Goal: Check status

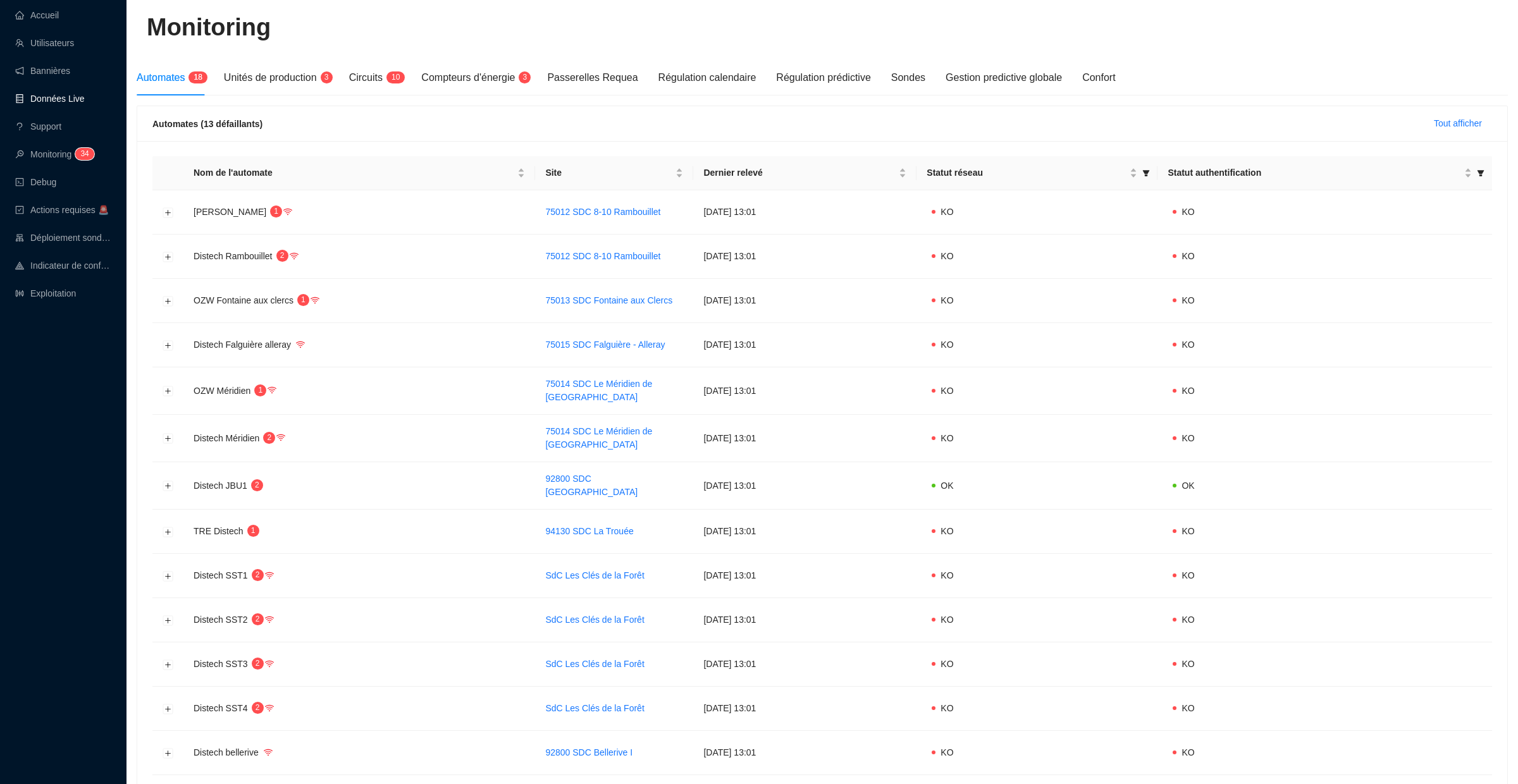
scroll to position [80, 0]
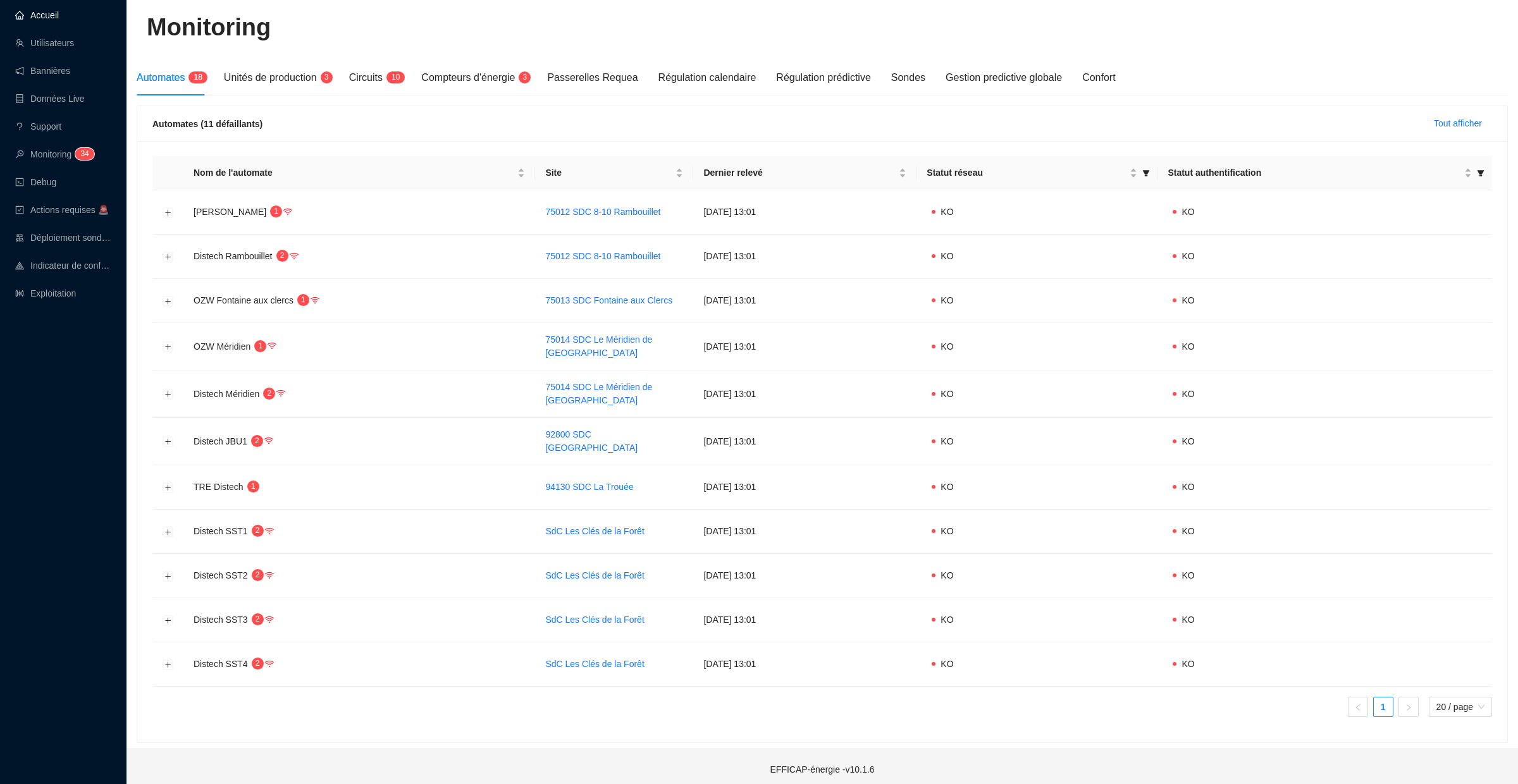
click at [53, 20] on link "Accueil" at bounding box center [37, 14] width 44 height 10
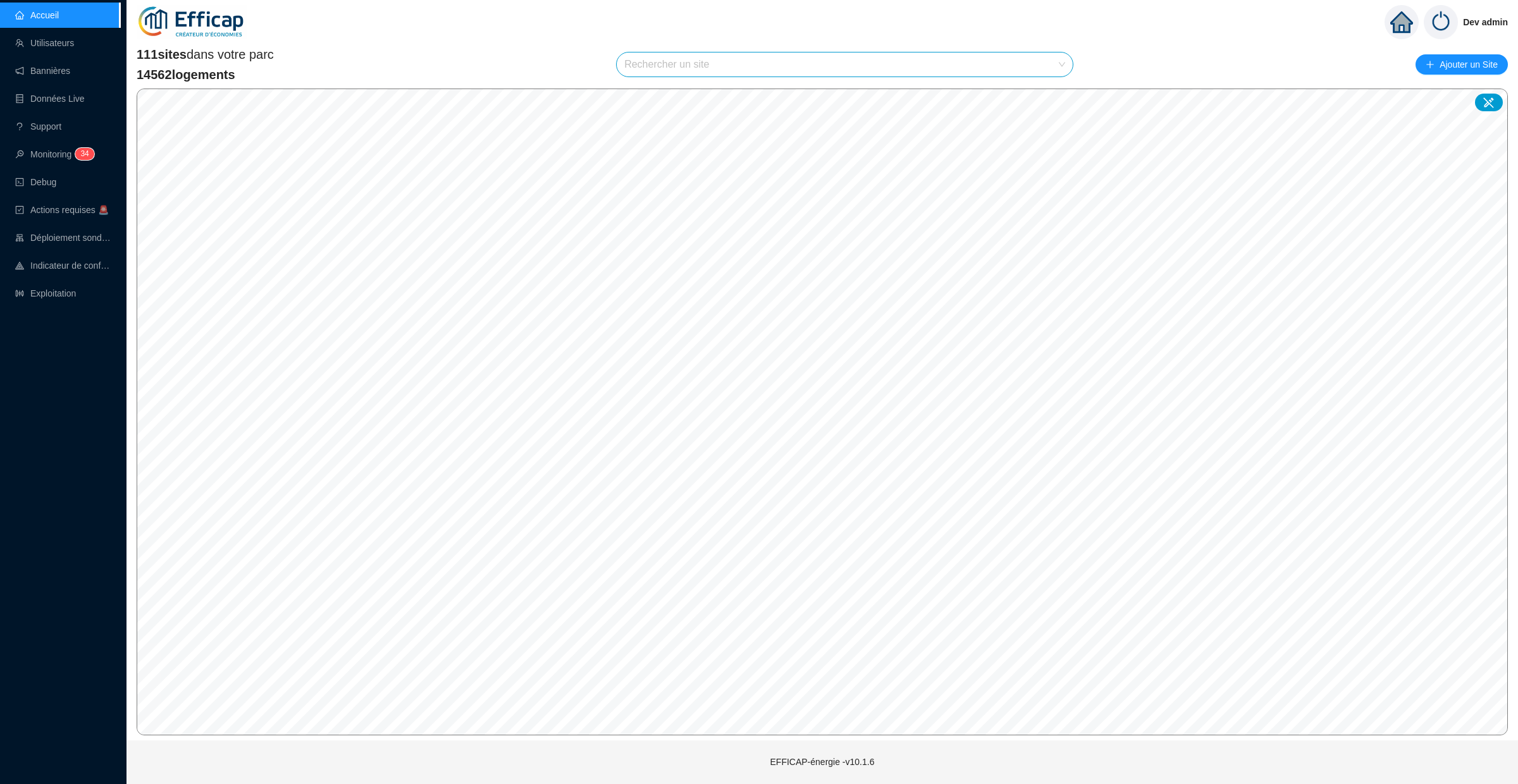
click at [682, 66] on input "search" at bounding box center [839, 64] width 430 height 24
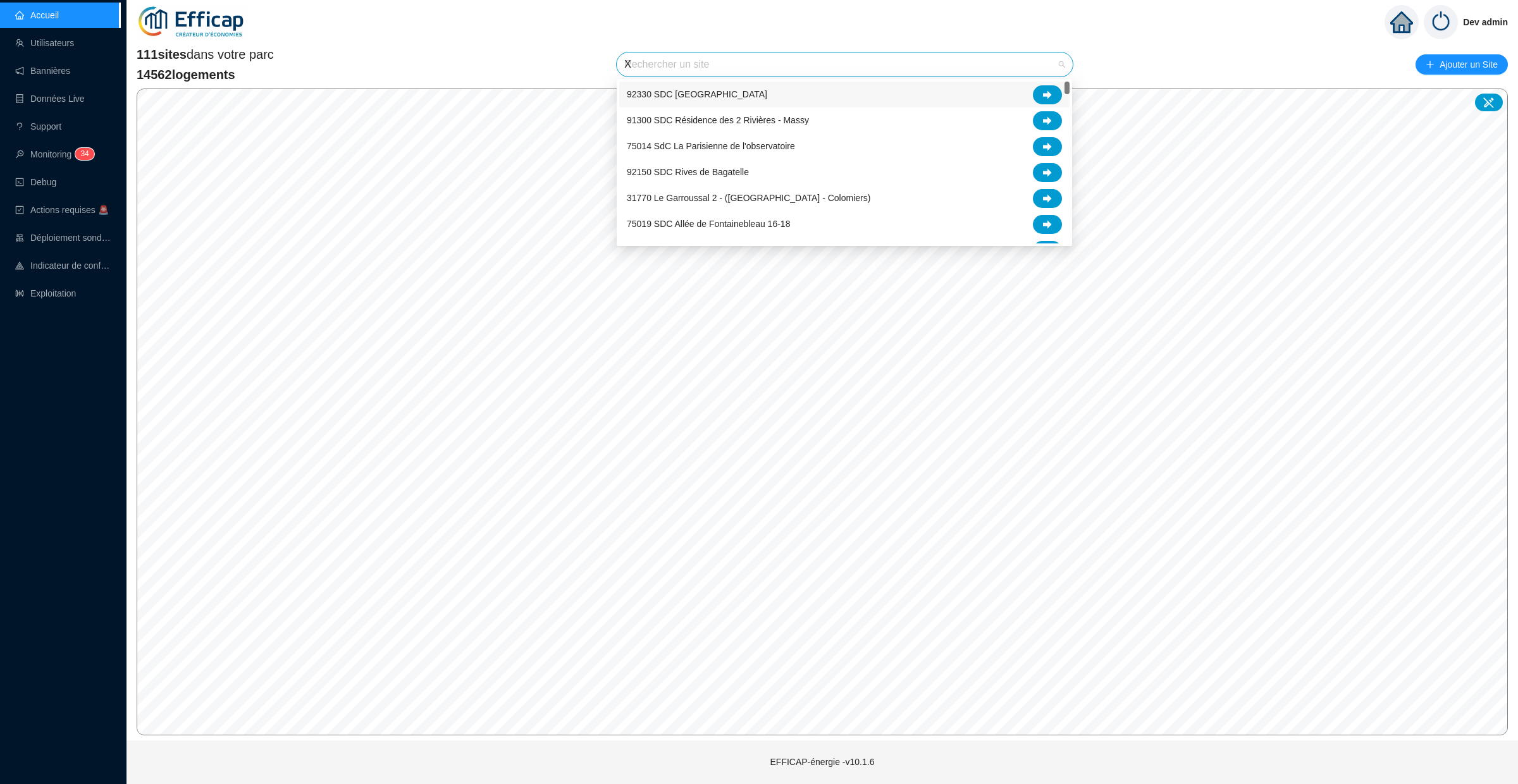
type input "XV"
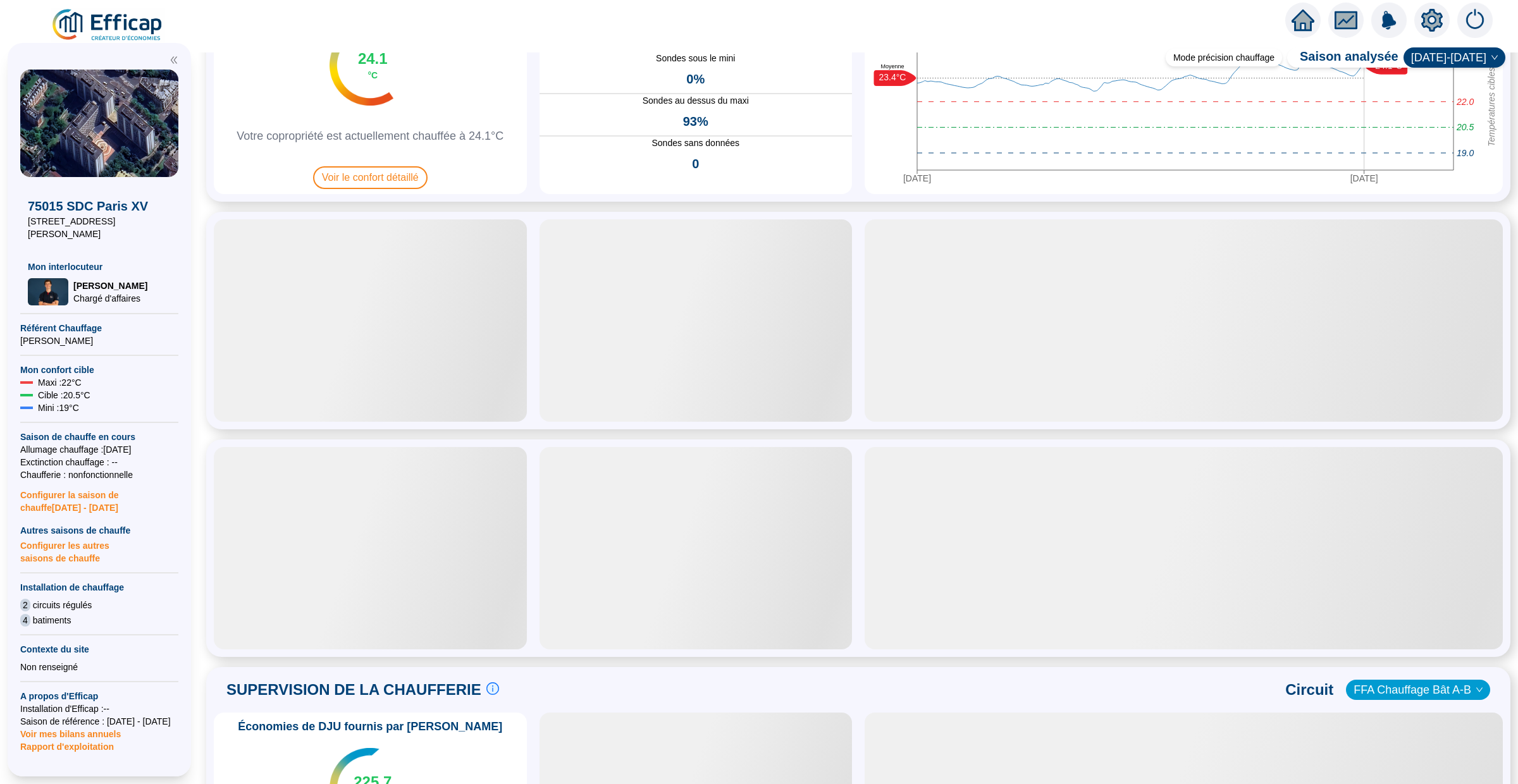
scroll to position [190, 0]
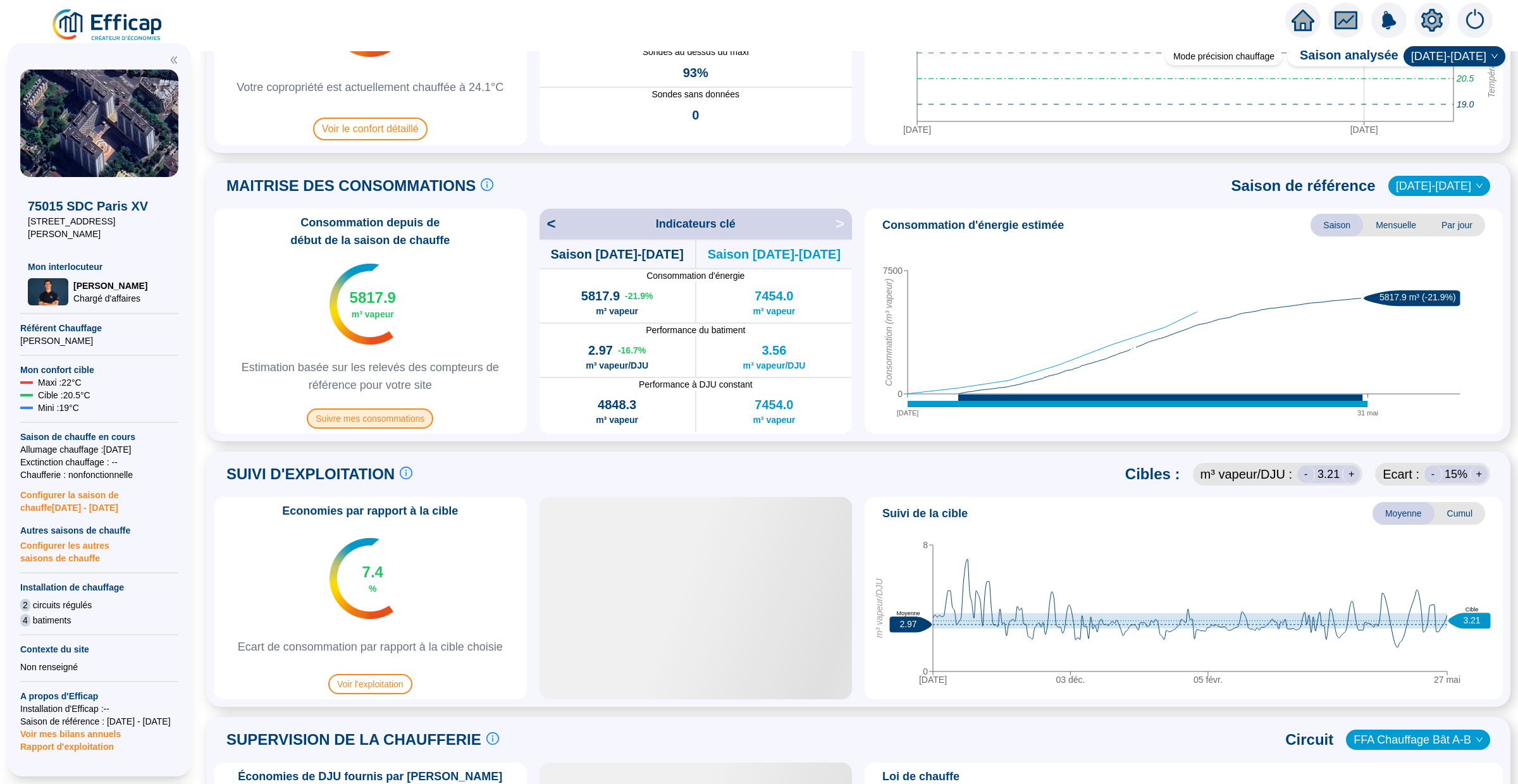
click at [381, 426] on span "Suivre mes consommations" at bounding box center [370, 418] width 127 height 20
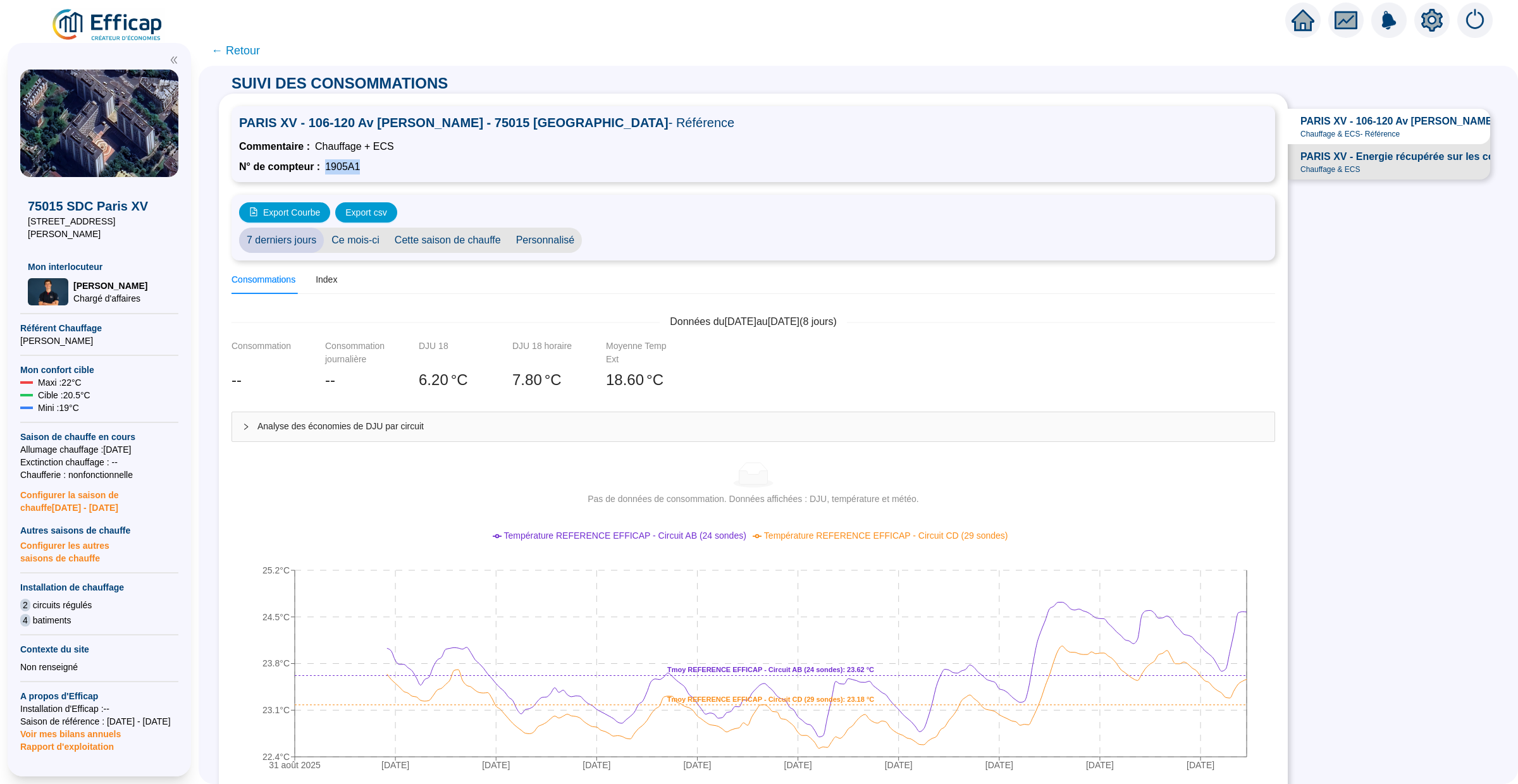
drag, startPoint x: 371, startPoint y: 167, endPoint x: 328, endPoint y: 164, distance: 43.1
click at [328, 164] on div "N° de compteur : 1905A1" at bounding box center [753, 167] width 1028 height 15
copy span "1905A1"
click at [1302, 14] on icon "home" at bounding box center [1303, 20] width 23 height 17
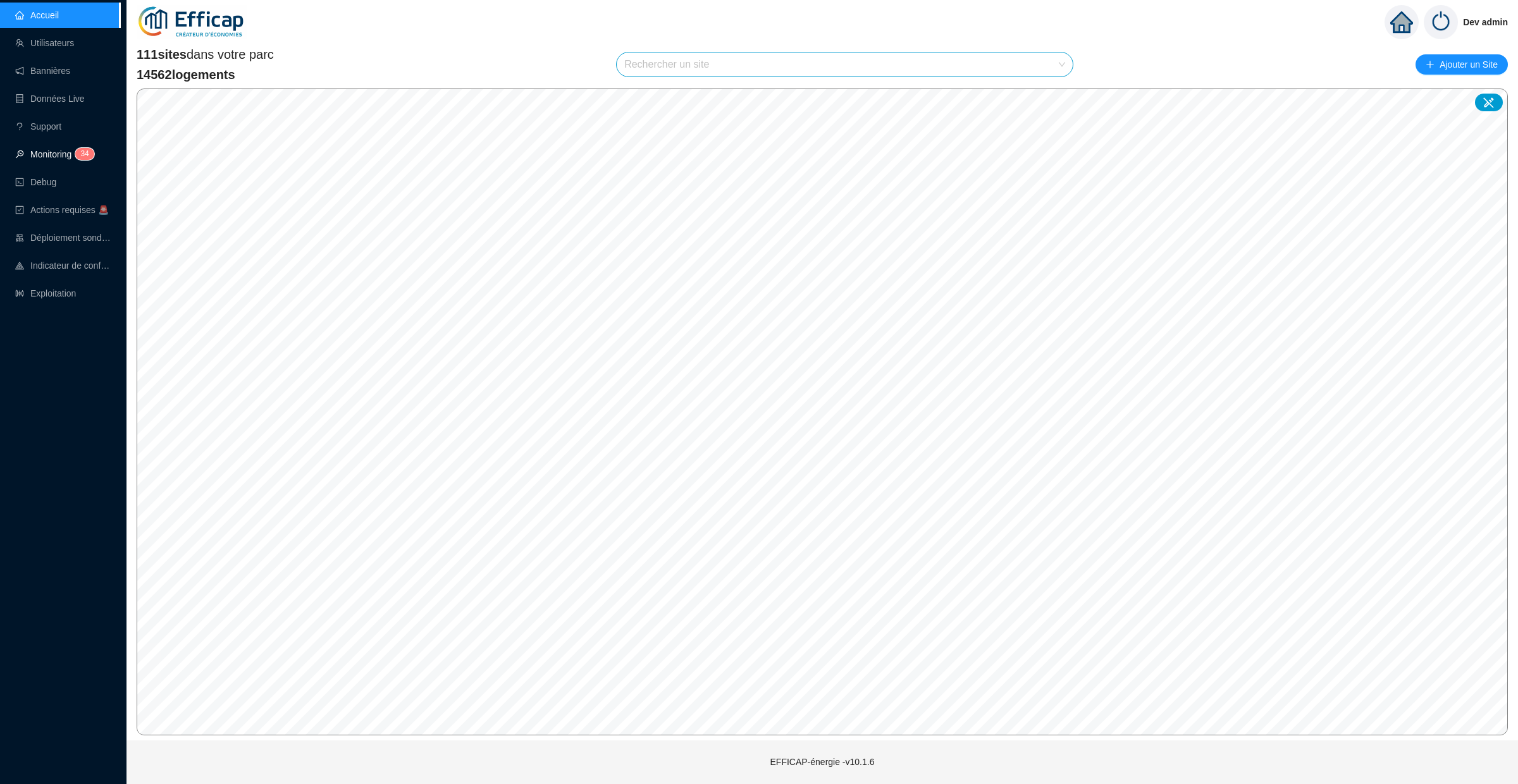
click at [55, 159] on link "Monitoring 3 4" at bounding box center [52, 154] width 75 height 10
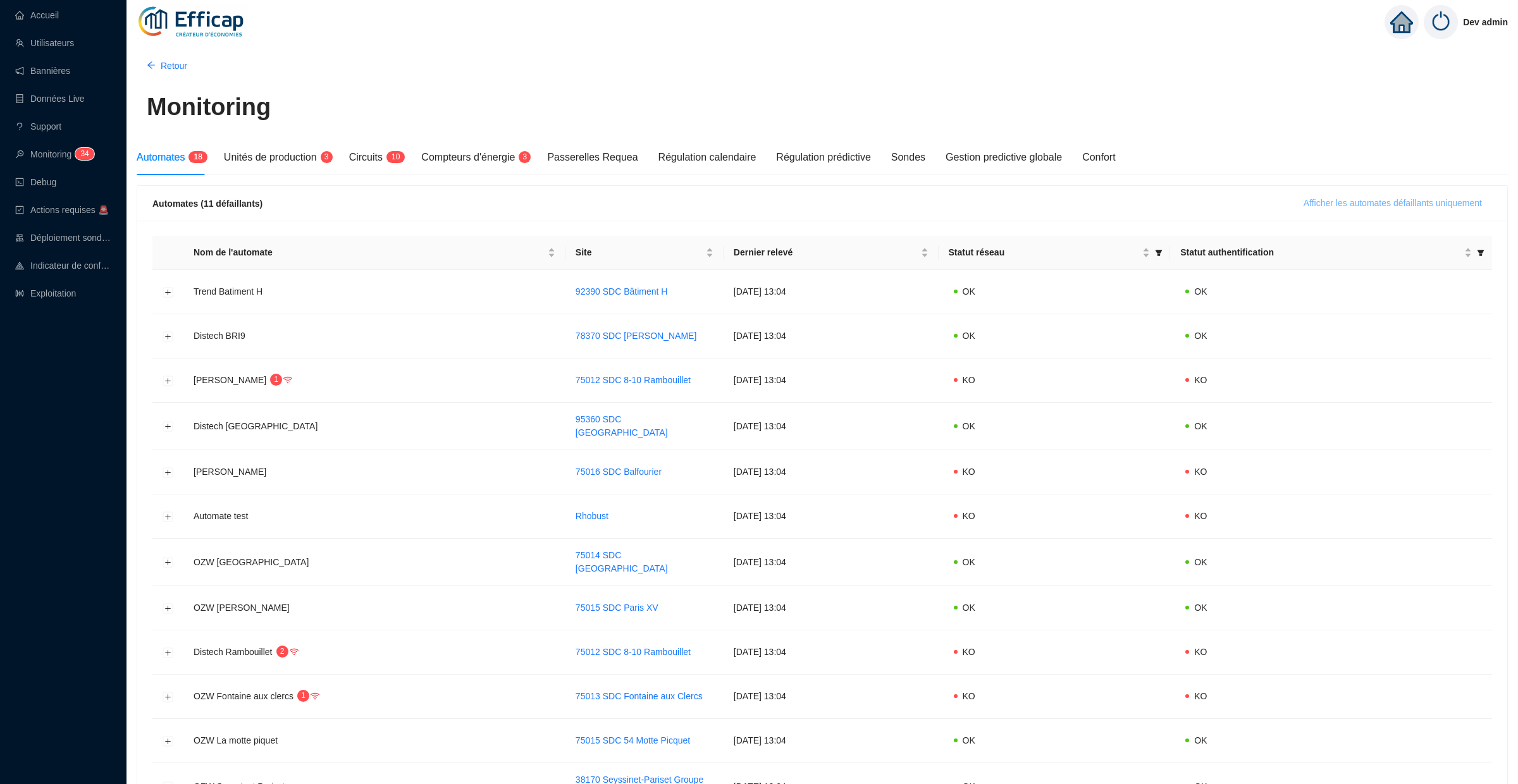
click at [1321, 205] on span "Afficher les automates défaillants uniquement" at bounding box center [1392, 204] width 178 height 14
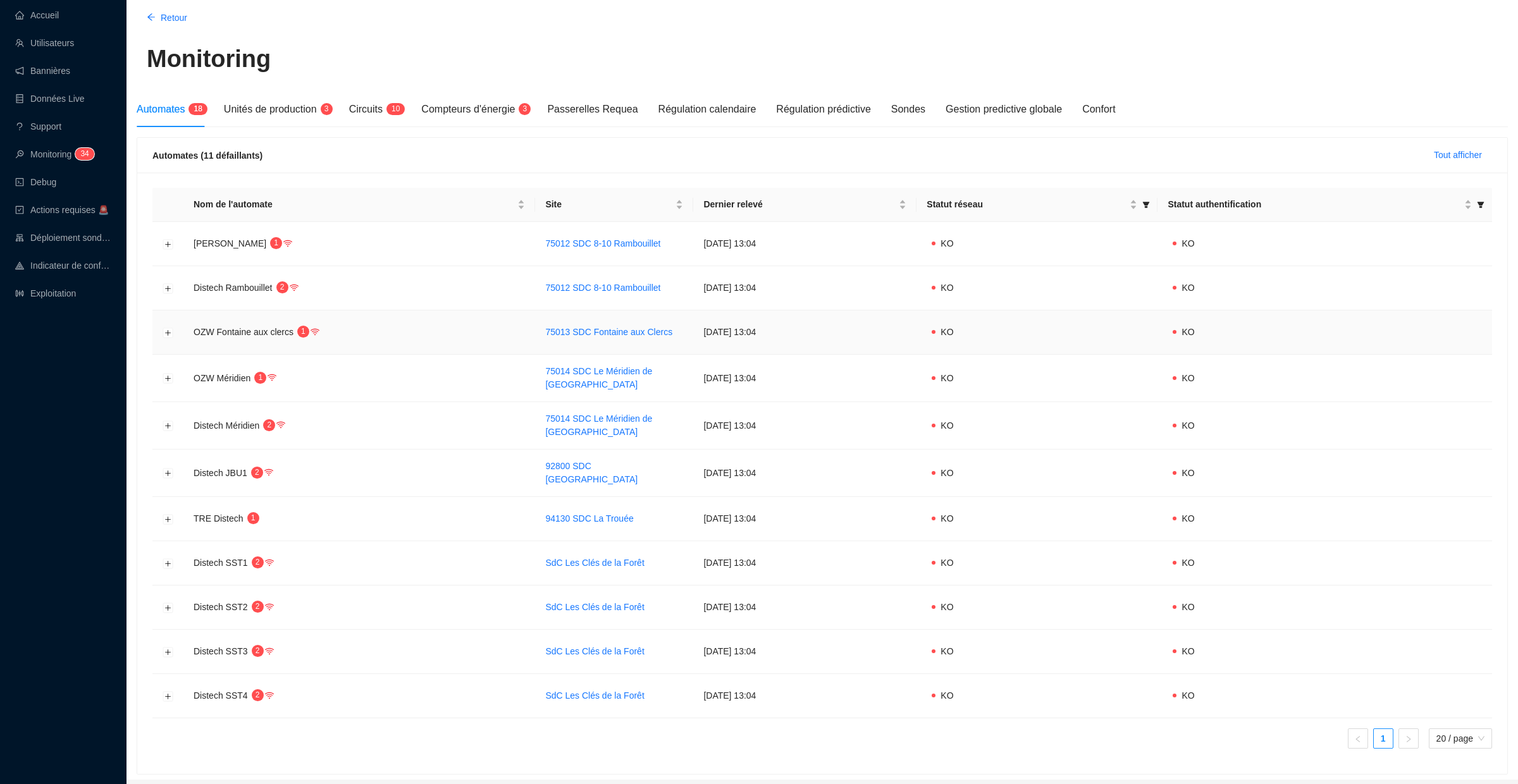
scroll to position [80, 0]
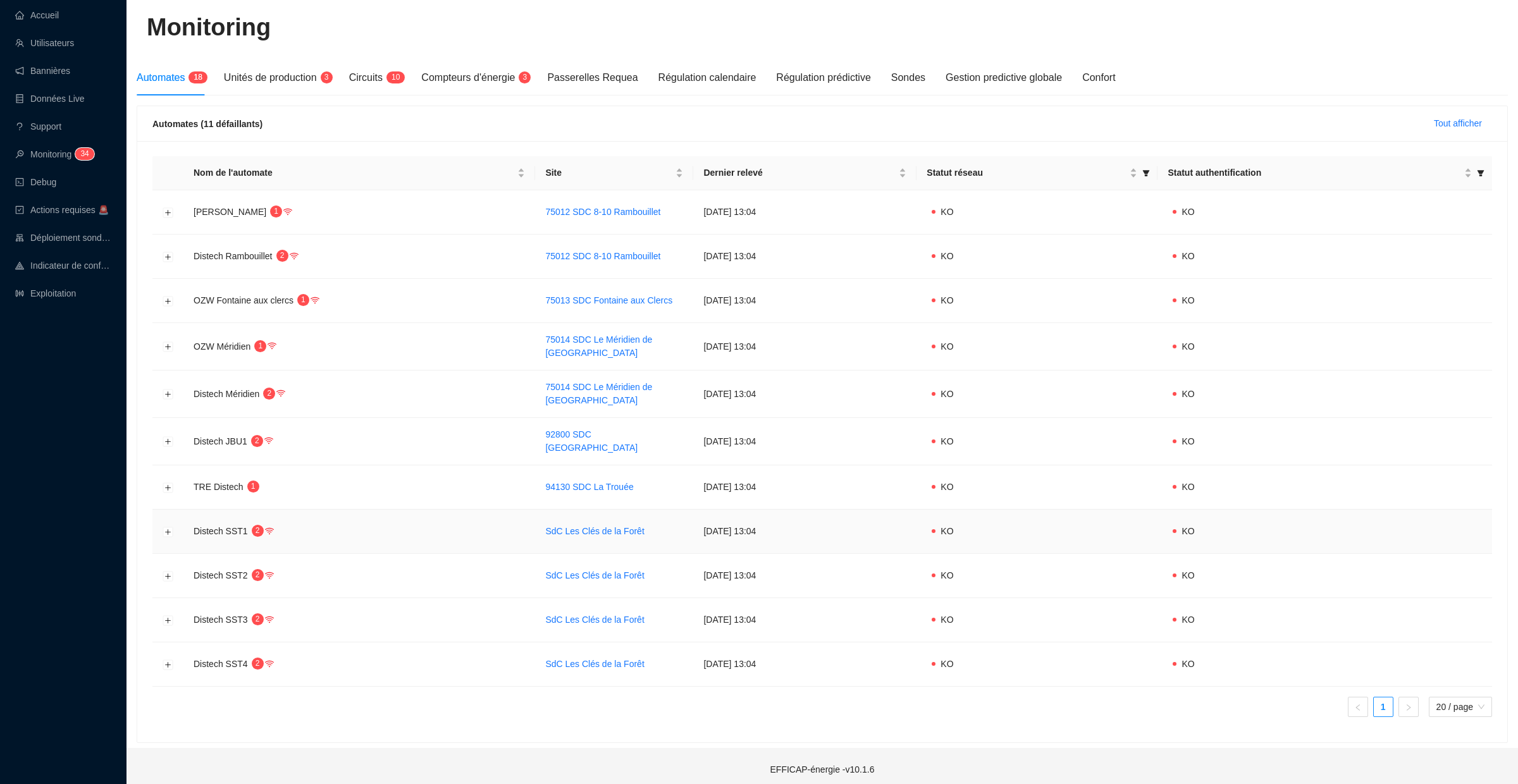
click at [164, 529] on td at bounding box center [167, 532] width 31 height 44
click at [167, 526] on button "Développer la ligne" at bounding box center [167, 531] width 10 height 10
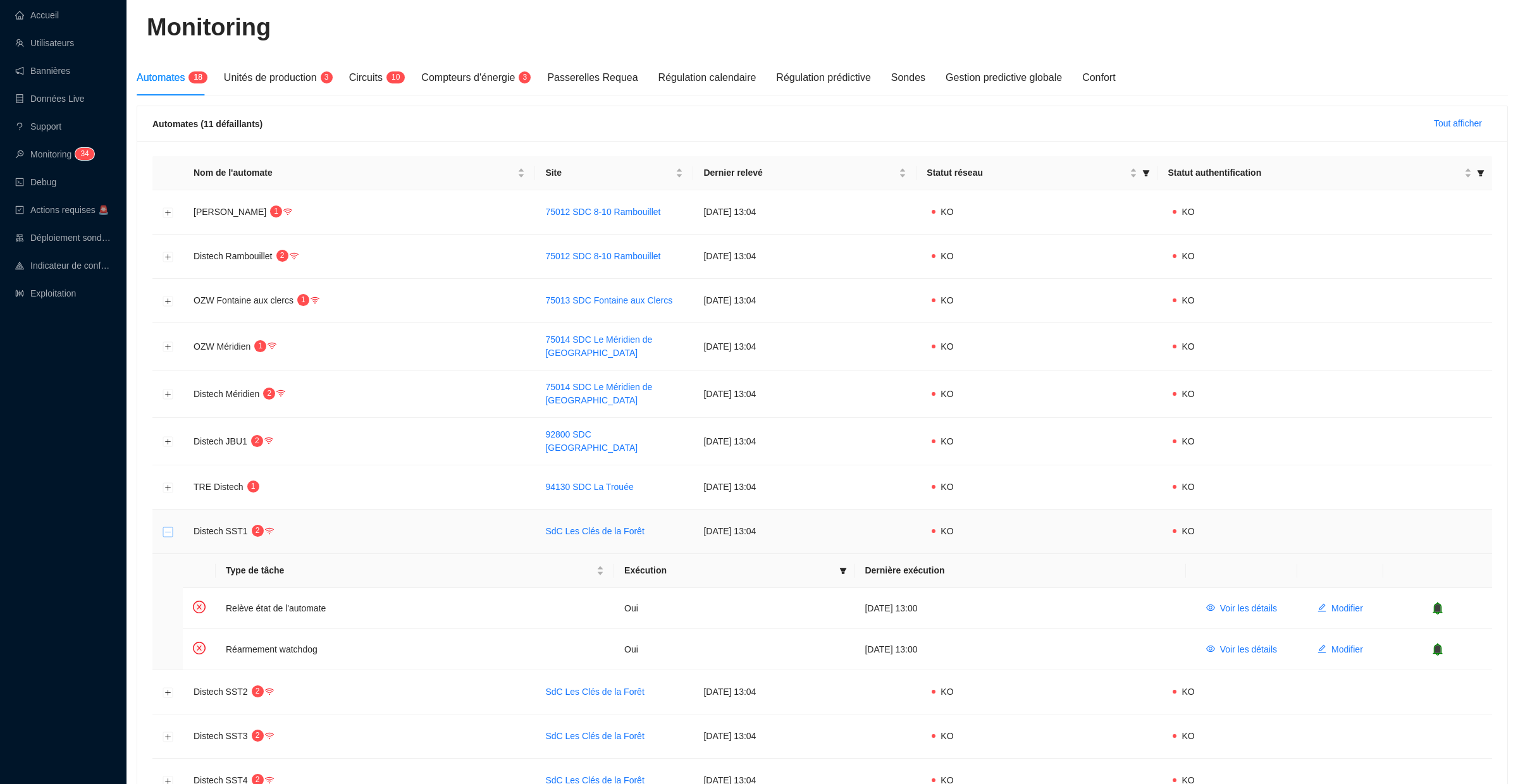
scroll to position [174, 0]
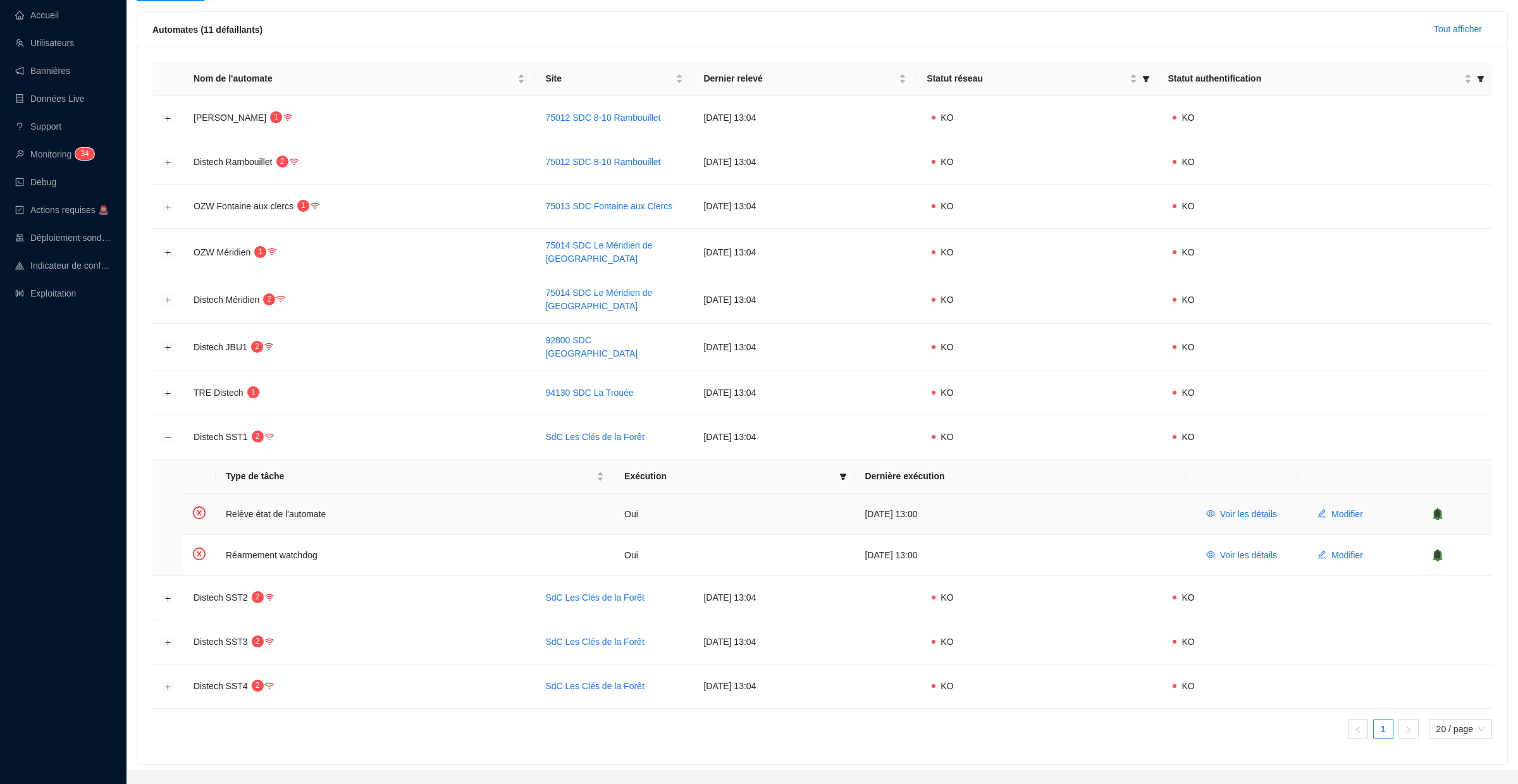
click at [1436, 508] on icon "bell" at bounding box center [1438, 514] width 10 height 13
click at [1439, 550] on icon "bell" at bounding box center [1438, 554] width 8 height 9
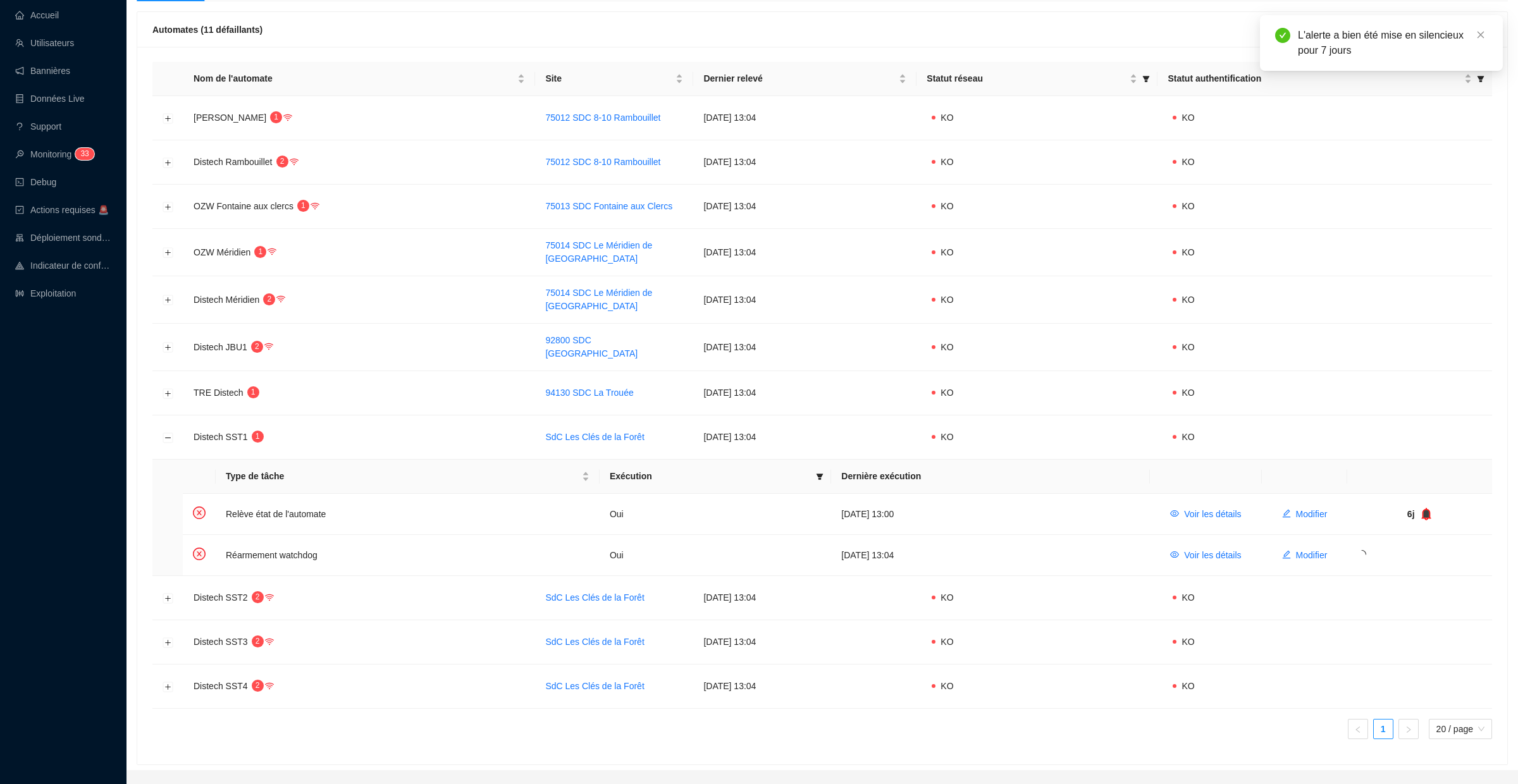
scroll to position [36, 0]
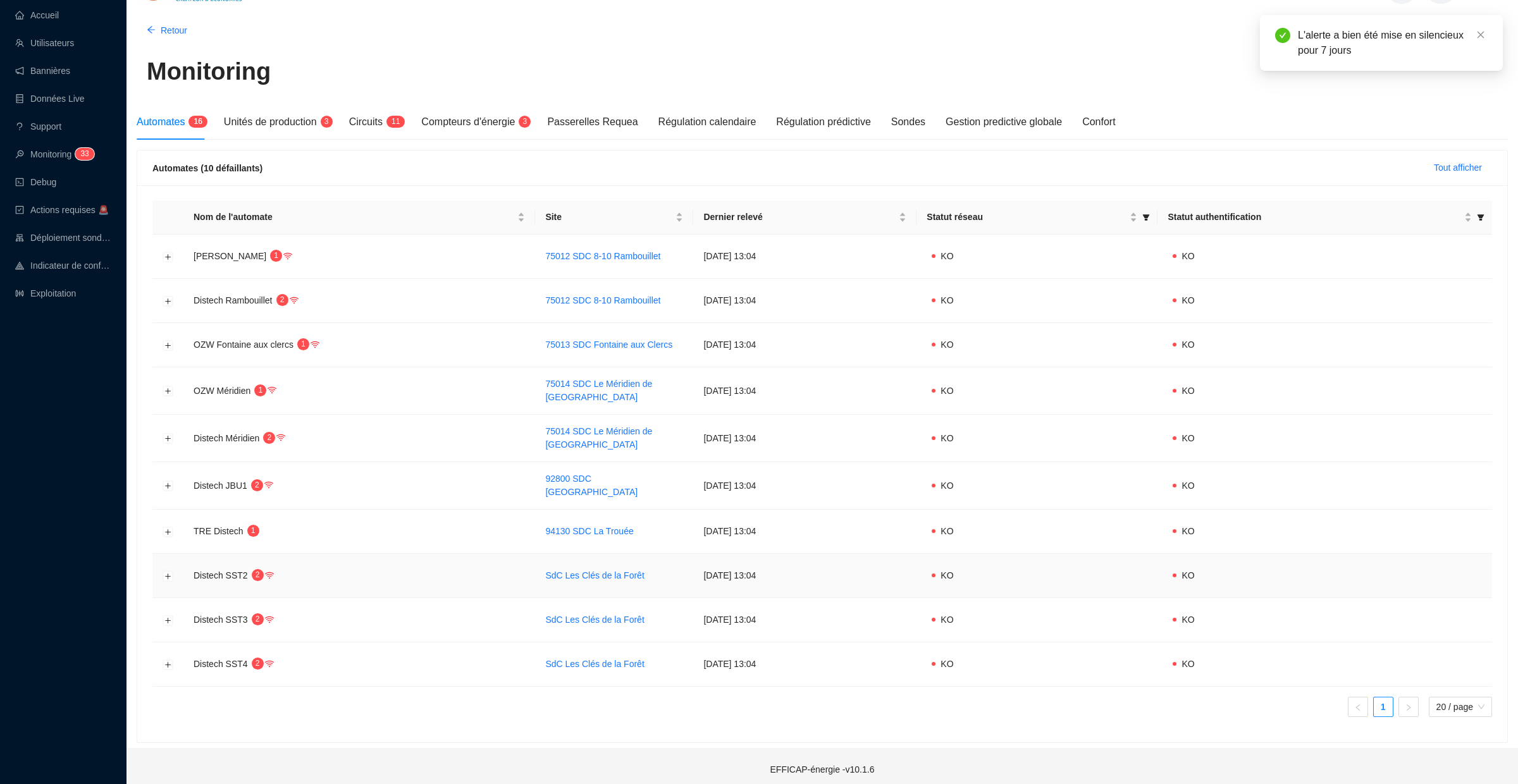
click at [174, 565] on td at bounding box center [167, 576] width 31 height 44
click at [168, 571] on button "Développer la ligne" at bounding box center [167, 576] width 10 height 10
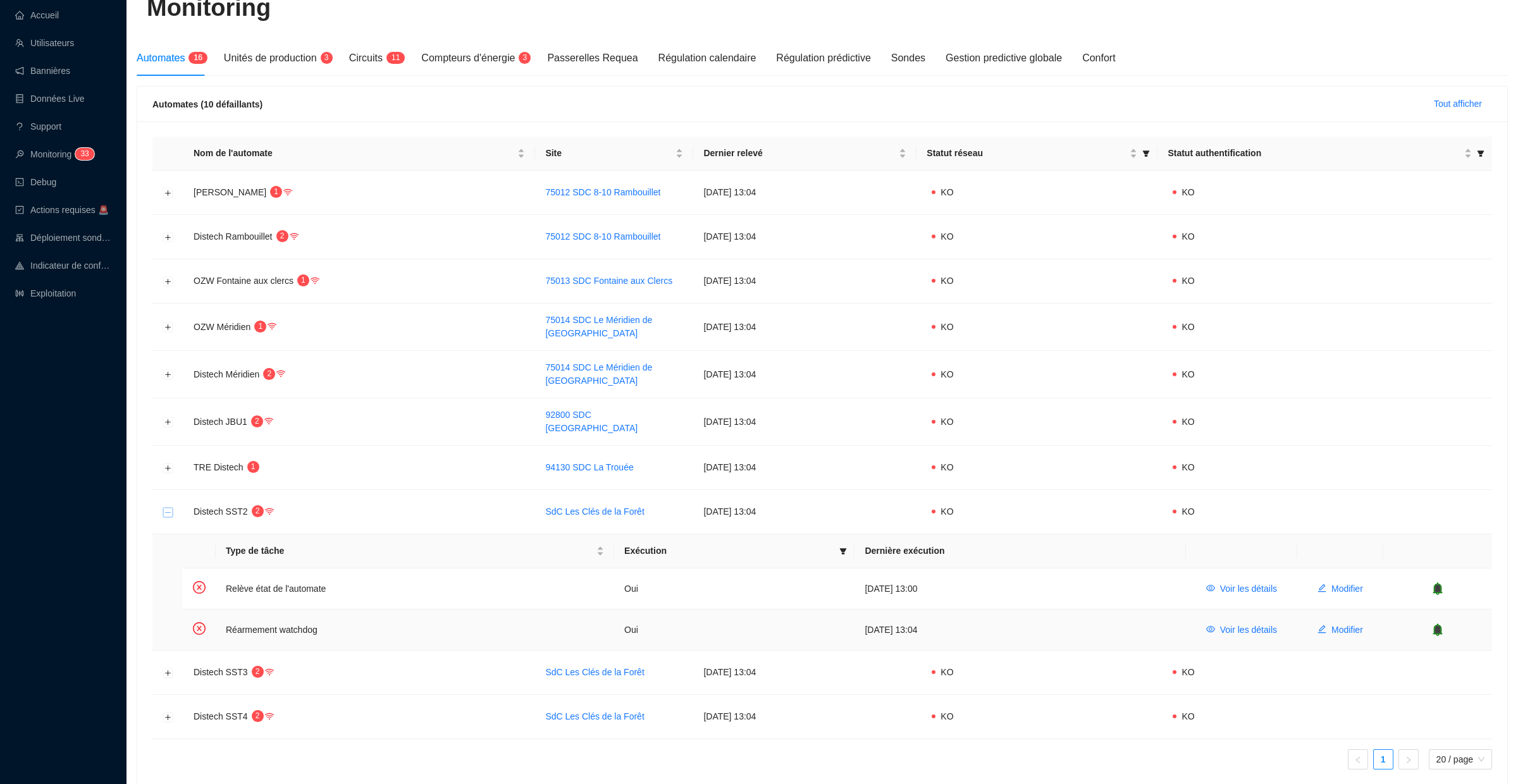
scroll to position [151, 0]
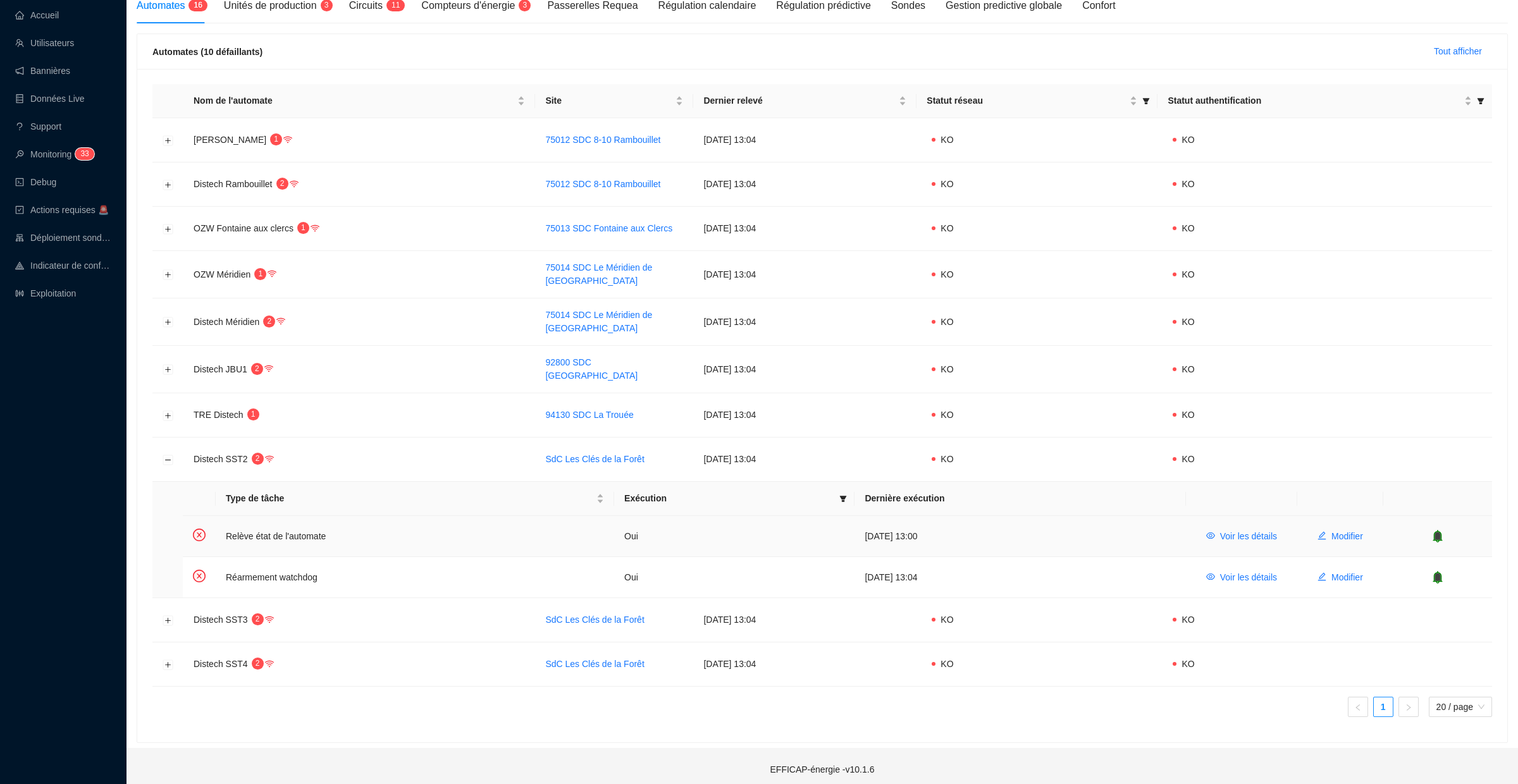
click at [1438, 531] on icon "bell" at bounding box center [1438, 536] width 8 height 9
click at [1438, 571] on icon "bell" at bounding box center [1438, 577] width 13 height 13
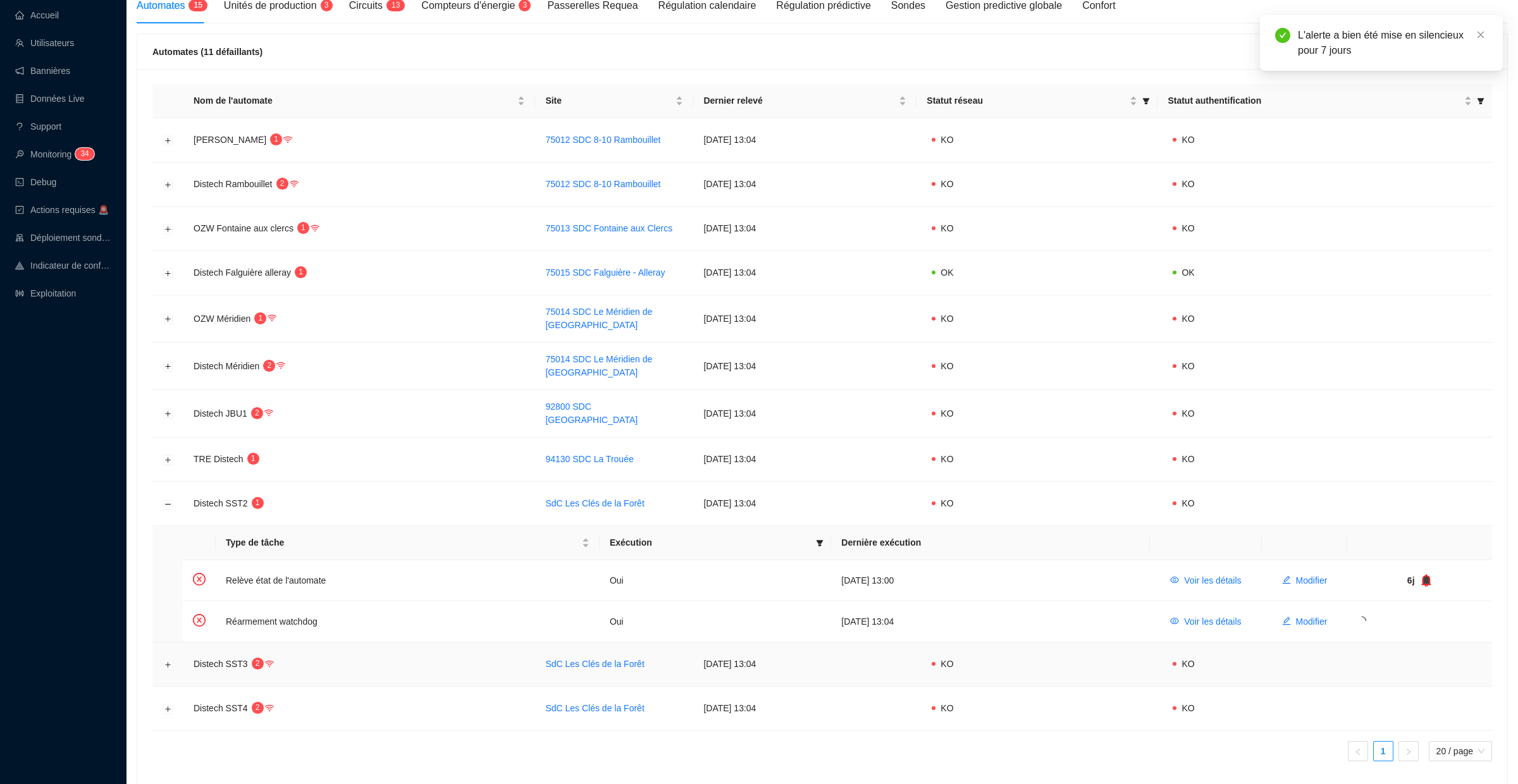
click at [161, 656] on td at bounding box center [167, 664] width 31 height 44
click at [166, 657] on tbody "OZW Rambouillet 1 75012 SDC 8-10 Rambouillet [DATE] 13:04 KO KO Distech Ramboui…" at bounding box center [822, 424] width 1340 height 613
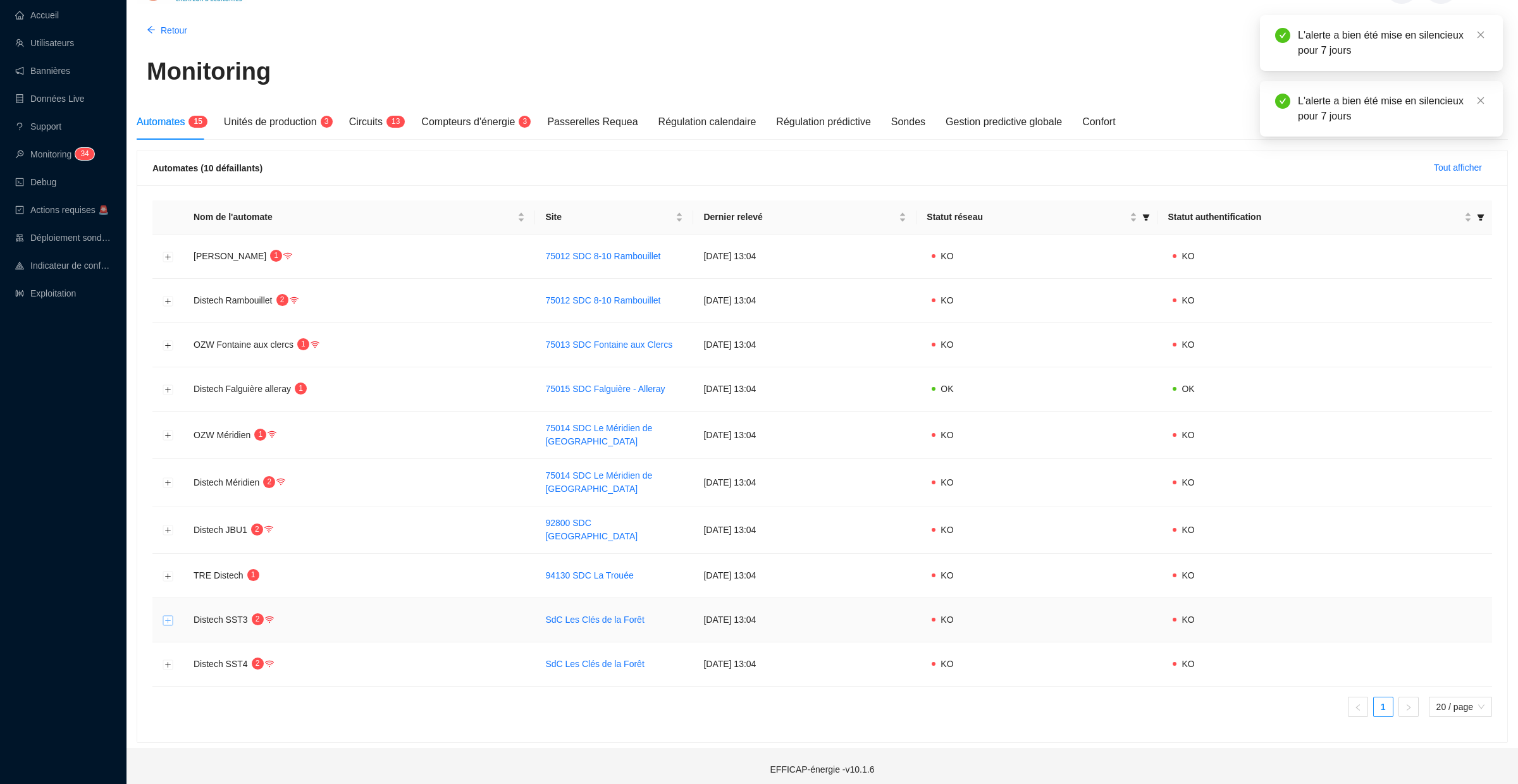
click at [170, 615] on button "Développer la ligne" at bounding box center [167, 620] width 10 height 10
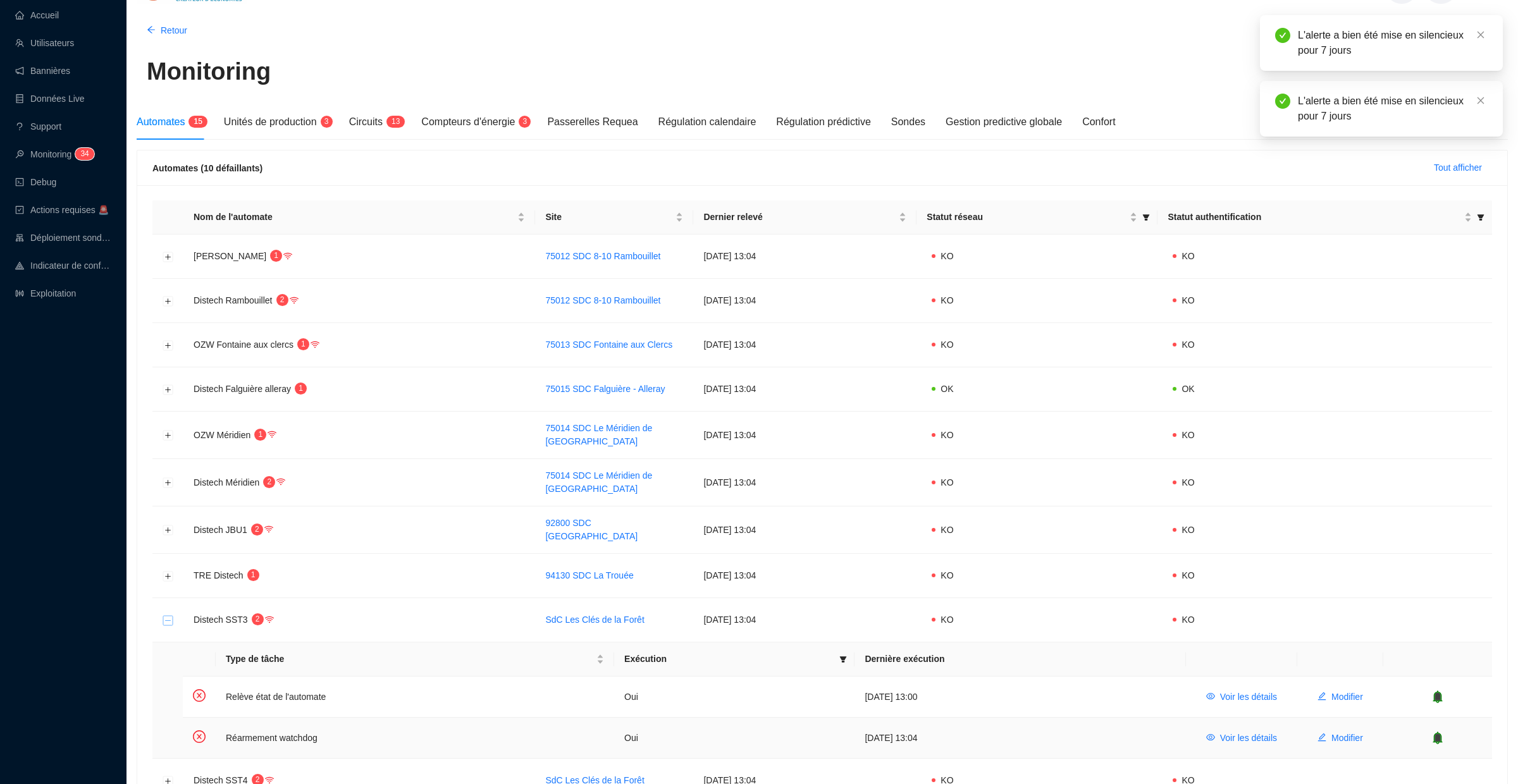
scroll to position [151, 0]
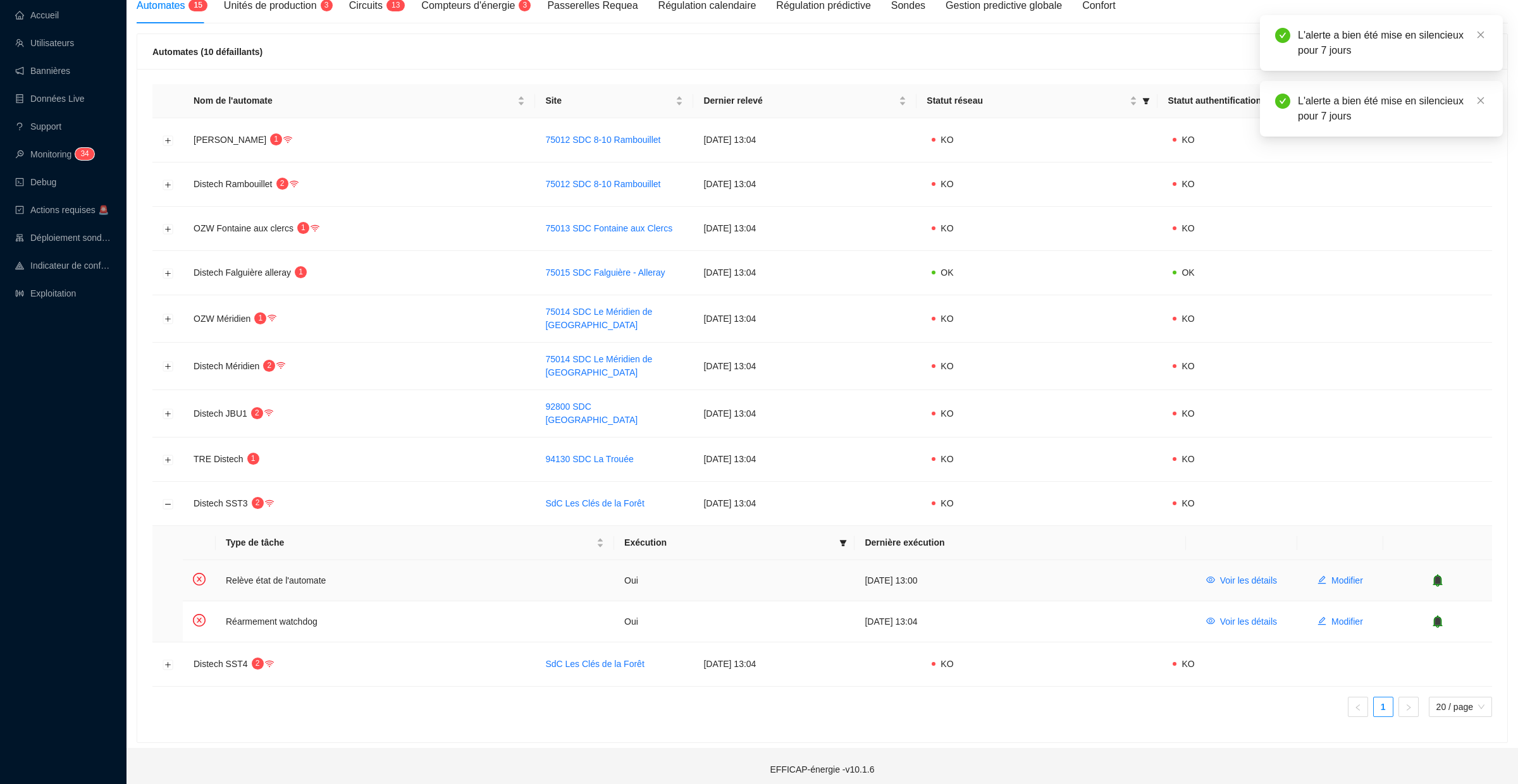
click at [1441, 564] on td at bounding box center [1438, 581] width 109 height 41
click at [1441, 576] on icon "bell" at bounding box center [1438, 580] width 8 height 9
click at [1441, 617] on icon "bell" at bounding box center [1438, 621] width 8 height 9
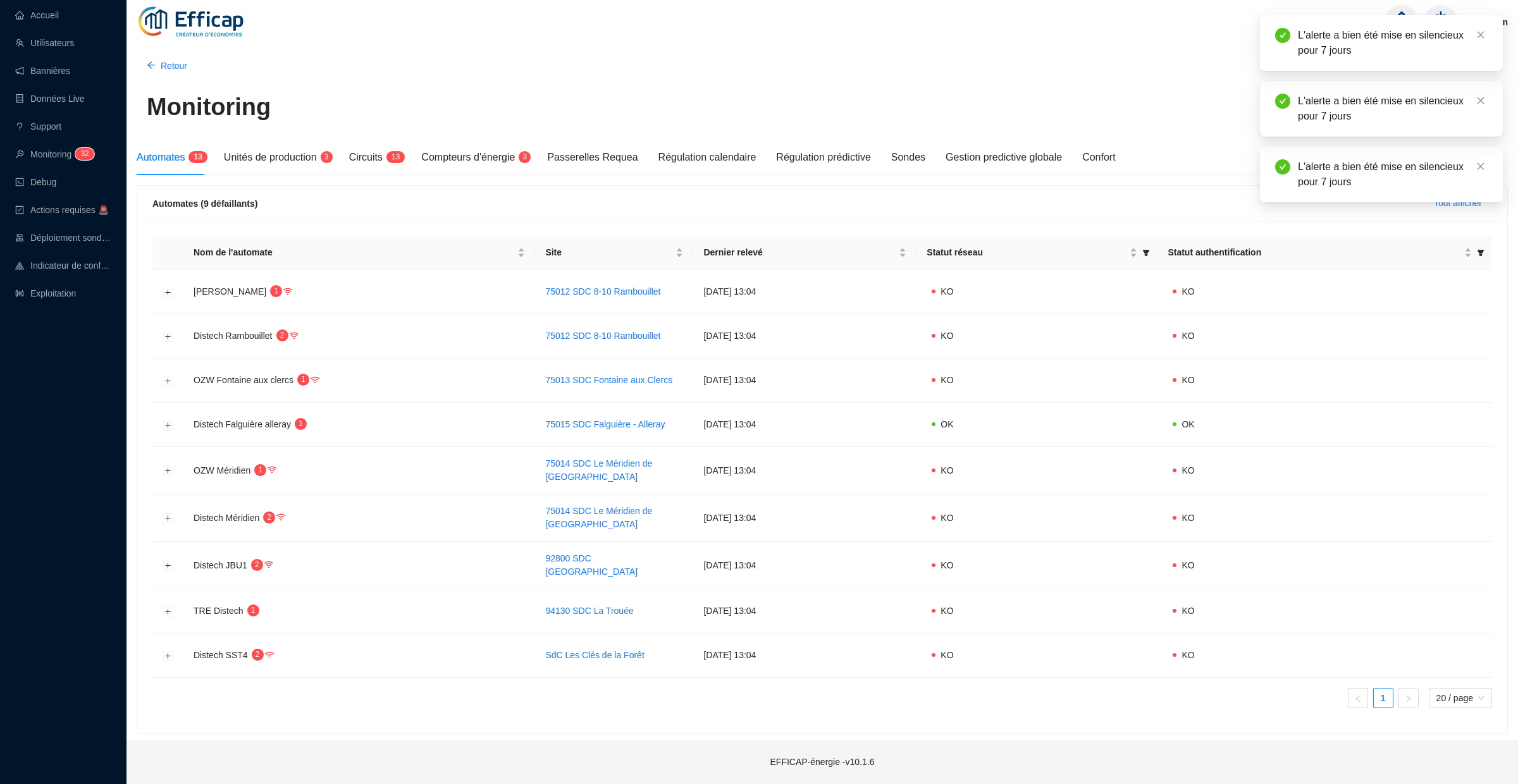
scroll to position [0, 0]
click at [168, 651] on button "Développer la ligne" at bounding box center [167, 655] width 10 height 10
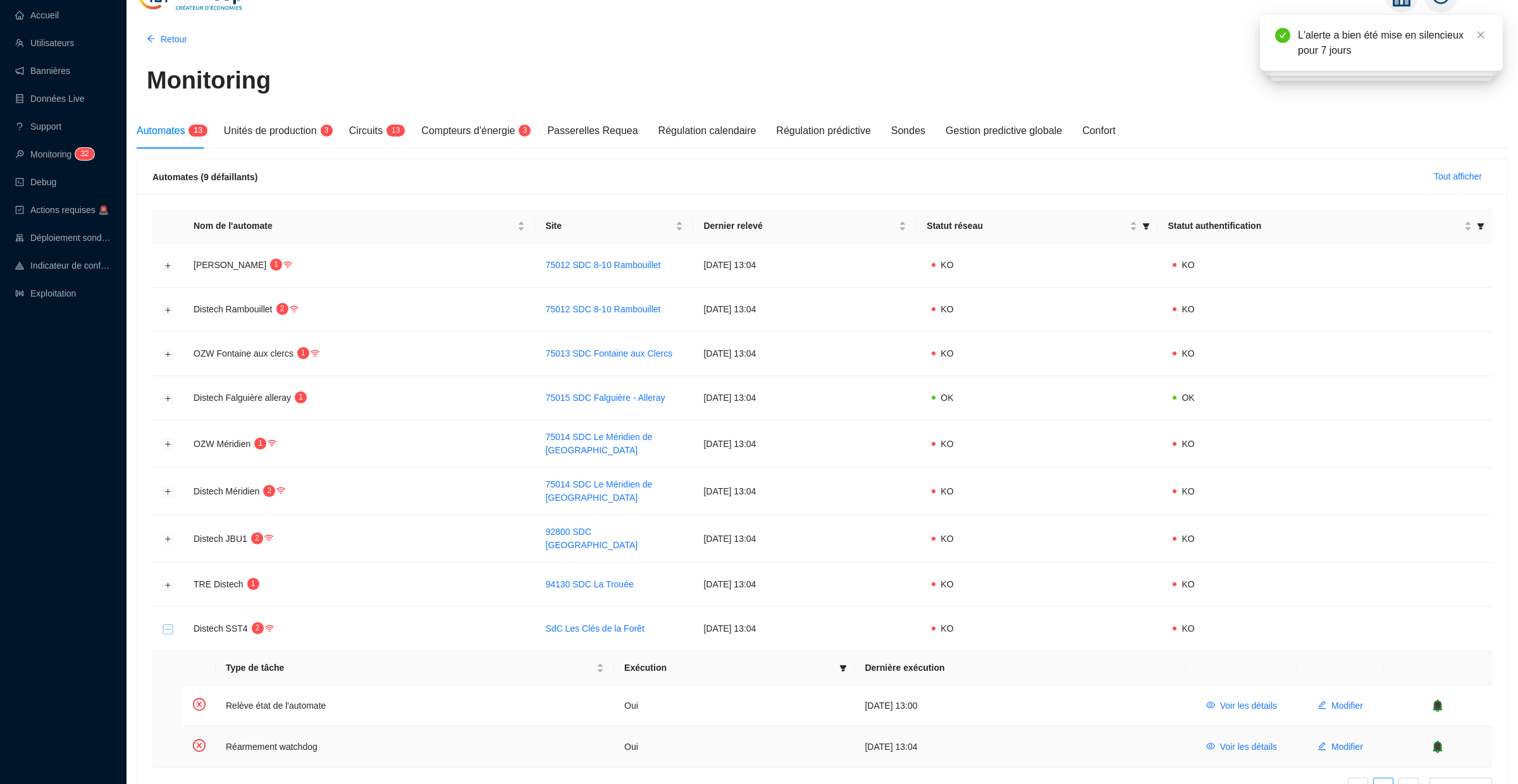
scroll to position [41, 0]
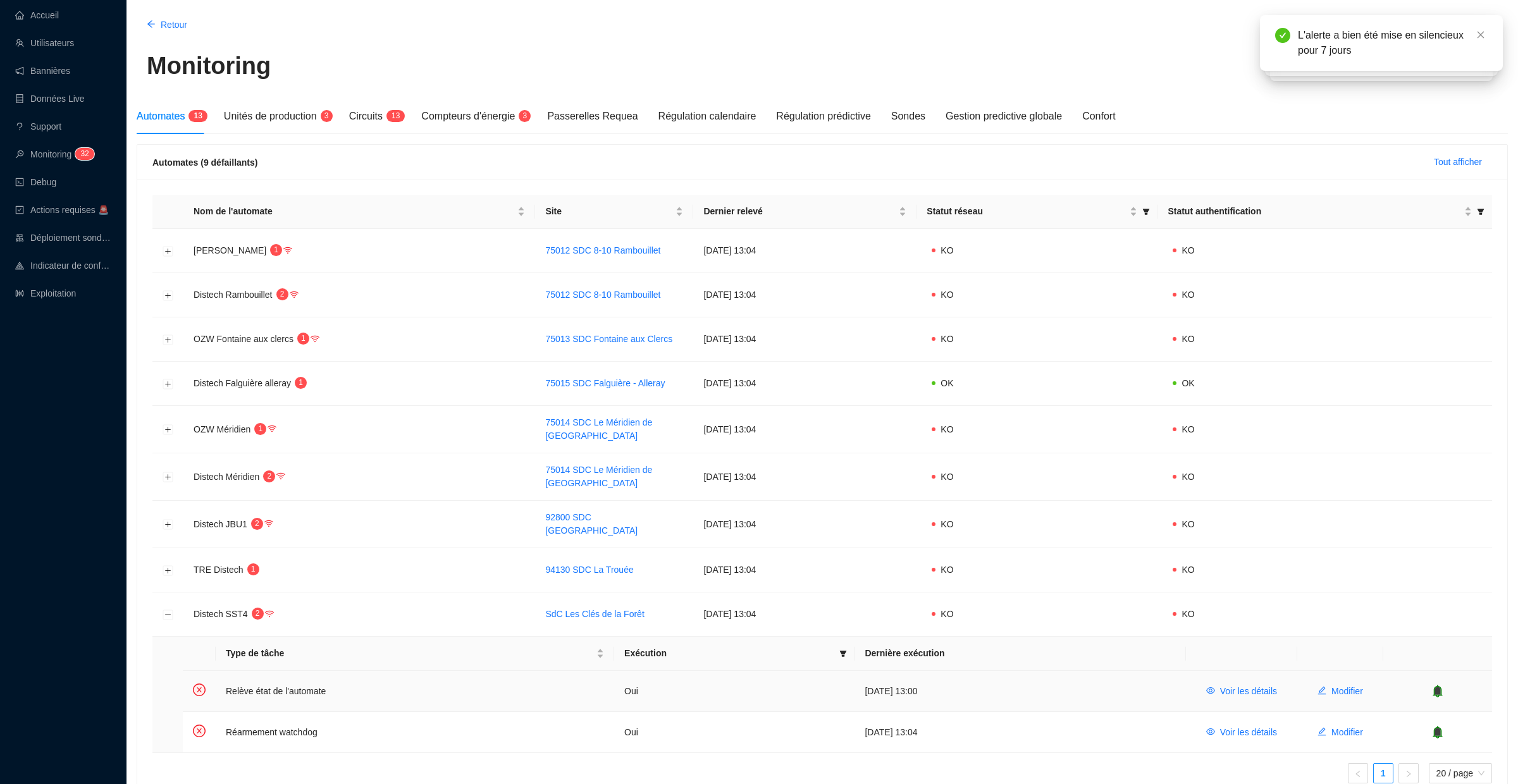
click at [1440, 686] on icon "bell" at bounding box center [1438, 691] width 8 height 9
click at [1438, 727] on icon "bell" at bounding box center [1438, 732] width 8 height 9
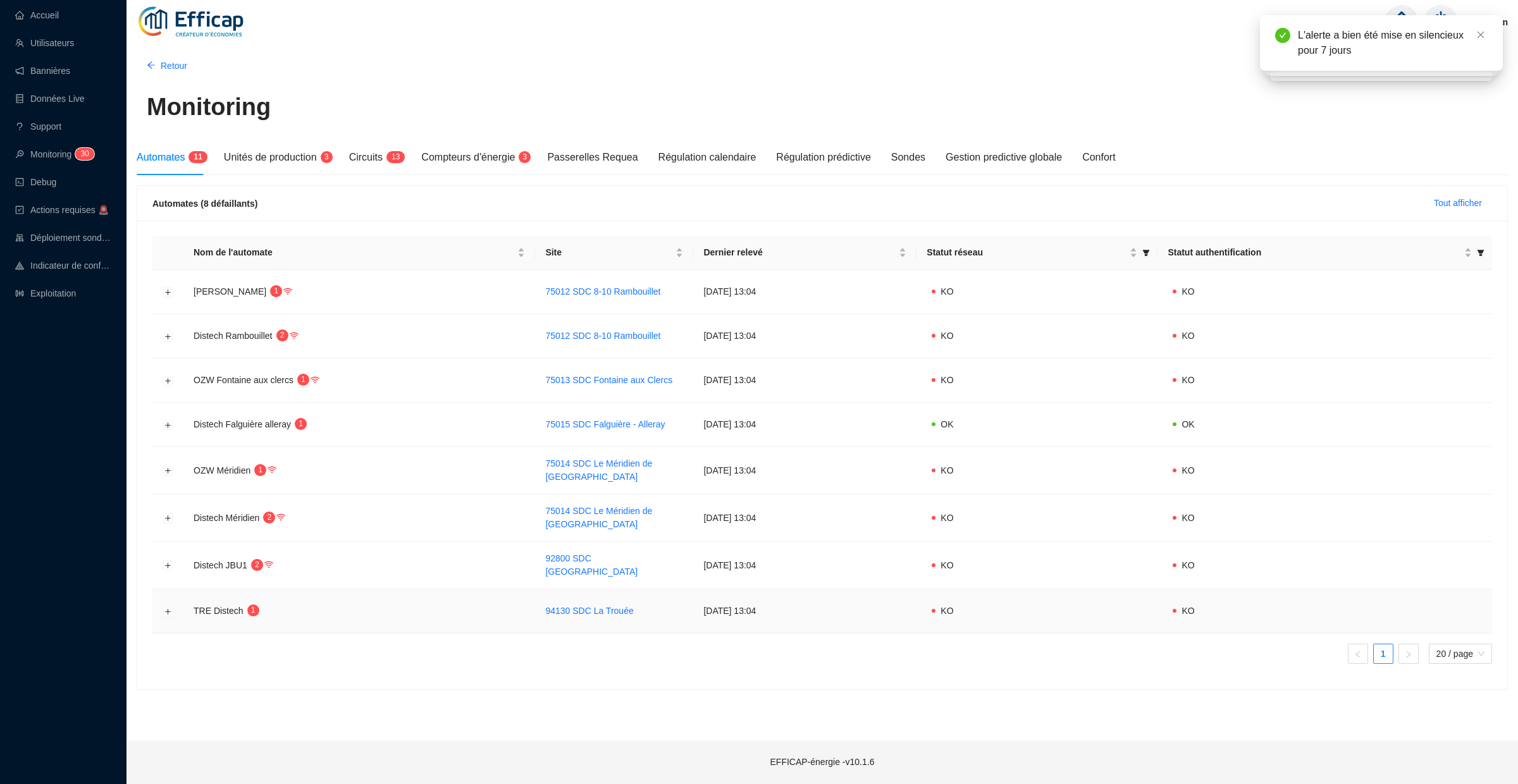
scroll to position [0, 0]
click at [166, 606] on button "Développer la ligne" at bounding box center [167, 611] width 10 height 10
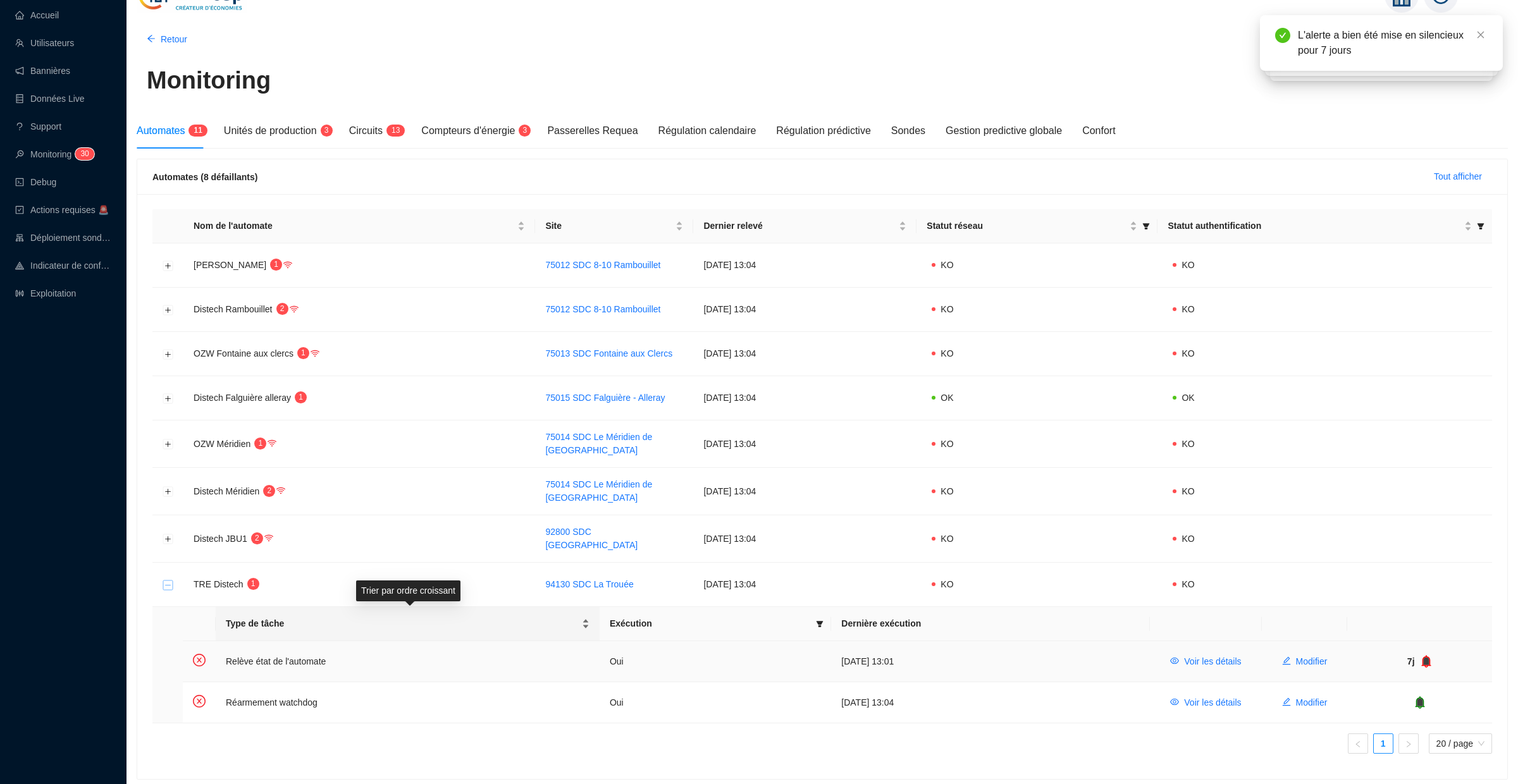
scroll to position [63, 0]
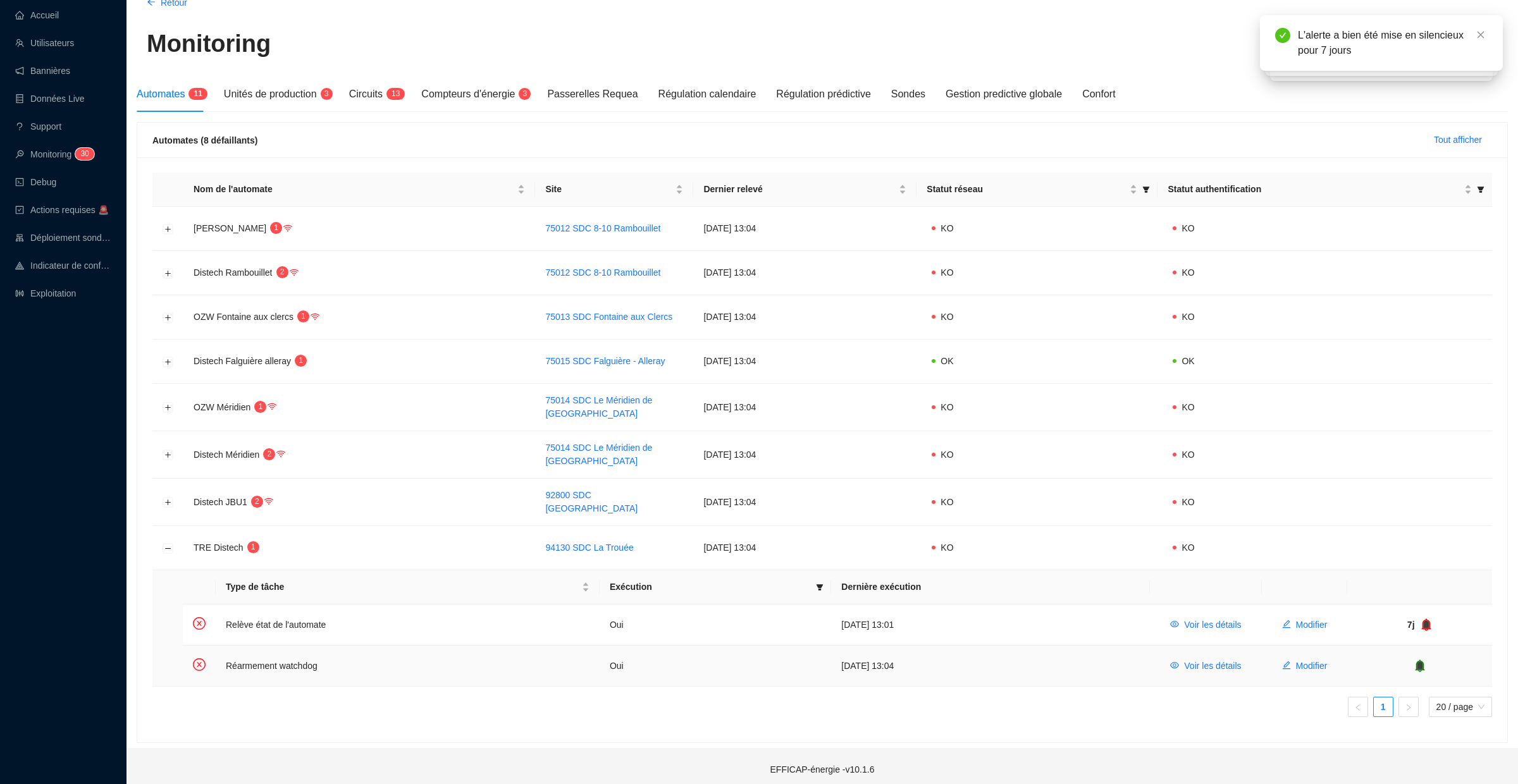
click at [1422, 660] on icon "bell" at bounding box center [1419, 666] width 13 height 13
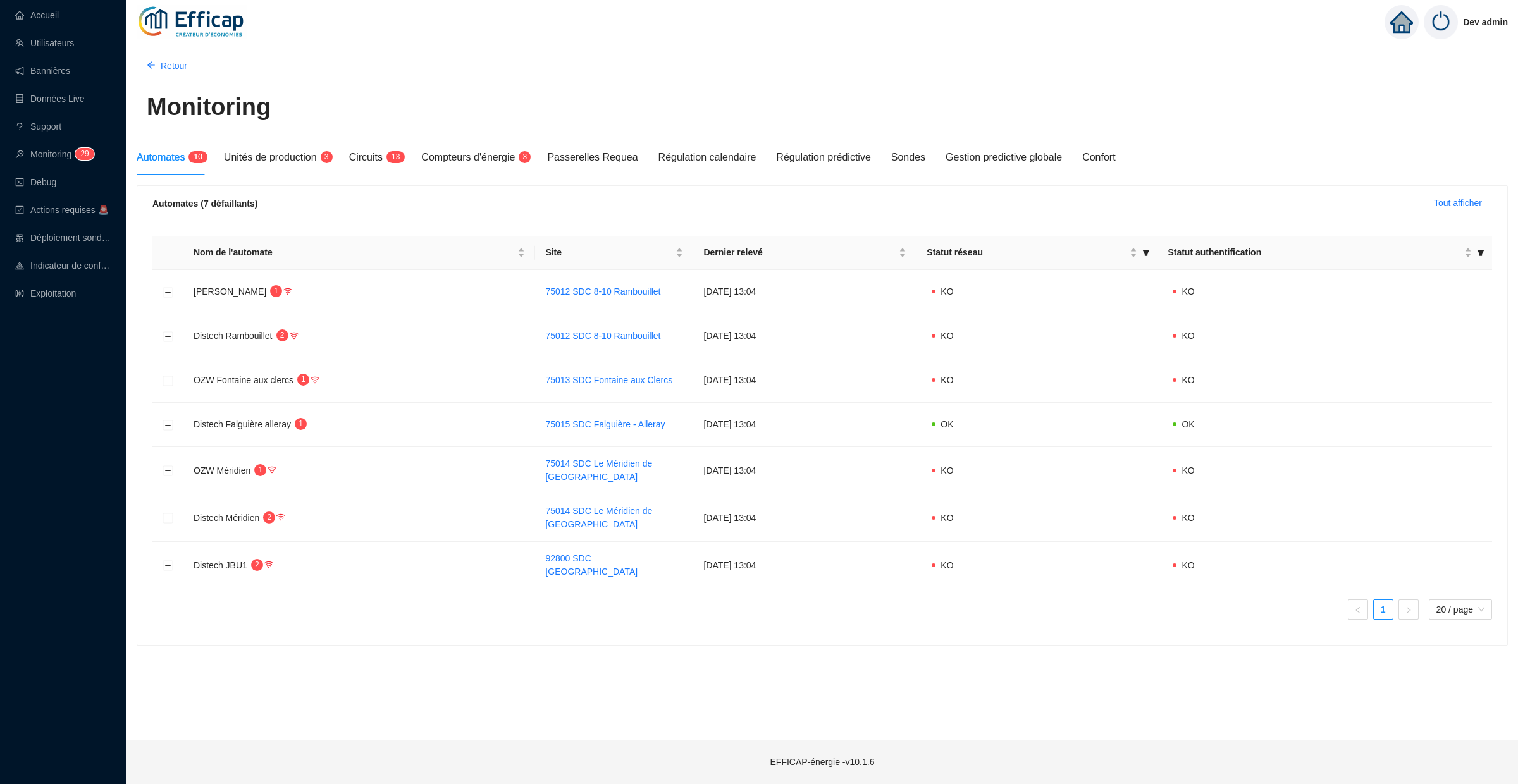
click at [488, 110] on div "Monitoring" at bounding box center [822, 113] width 1351 height 46
